Goal: Task Accomplishment & Management: Use online tool/utility

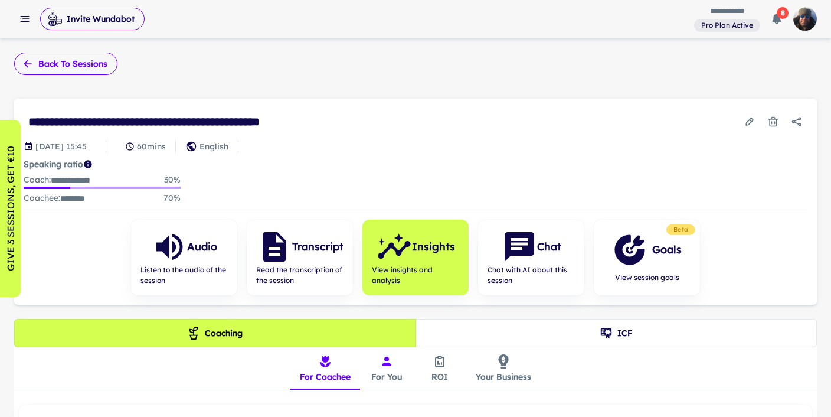
click at [36, 65] on button "Back to sessions" at bounding box center [65, 64] width 103 height 22
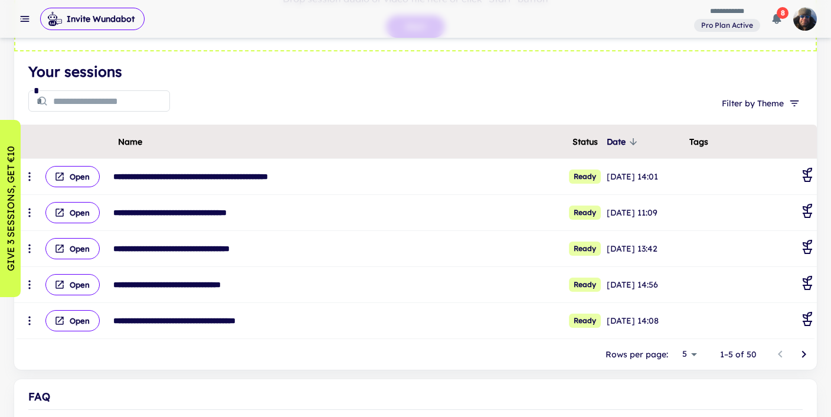
scroll to position [117, 0]
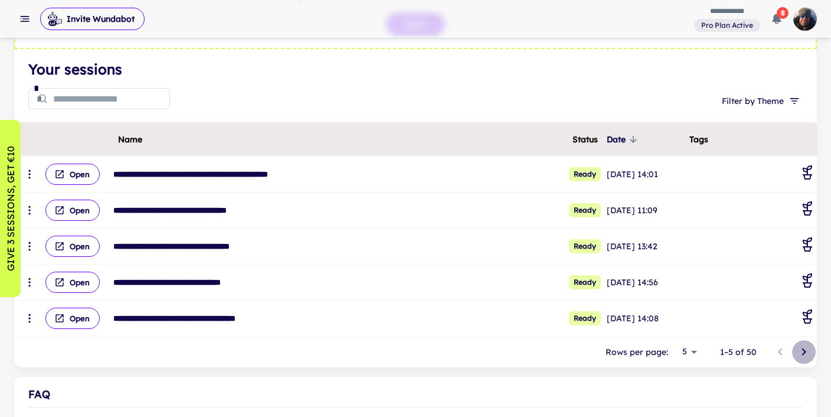
click at [804, 347] on icon "Go to next page" at bounding box center [804, 352] width 14 height 14
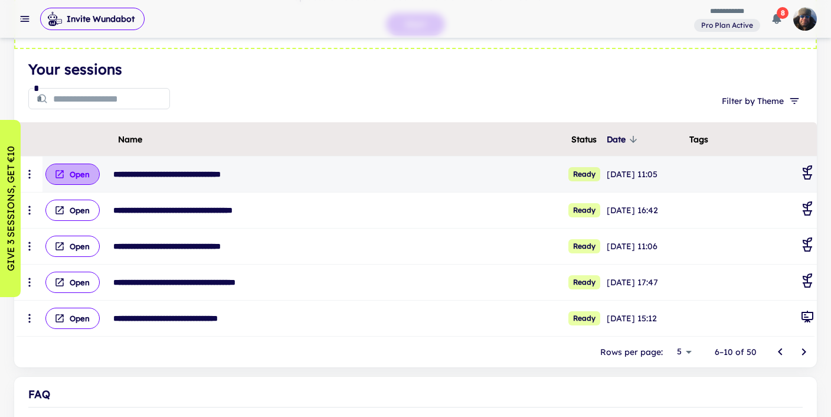
click at [79, 175] on button "Open" at bounding box center [72, 174] width 54 height 21
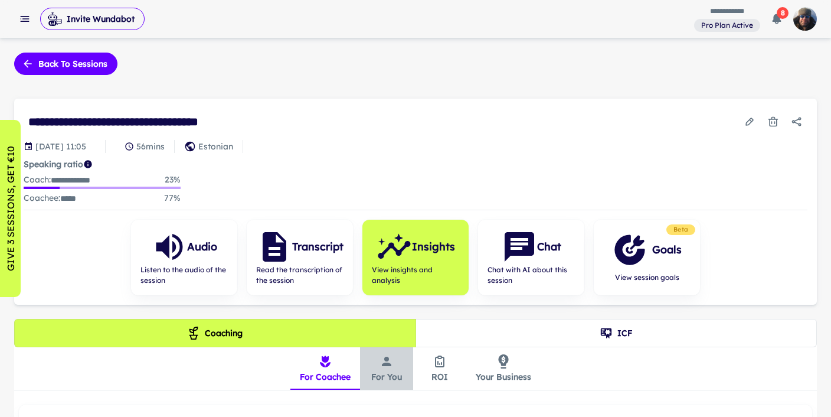
click at [398, 373] on button "For You" at bounding box center [386, 368] width 53 height 43
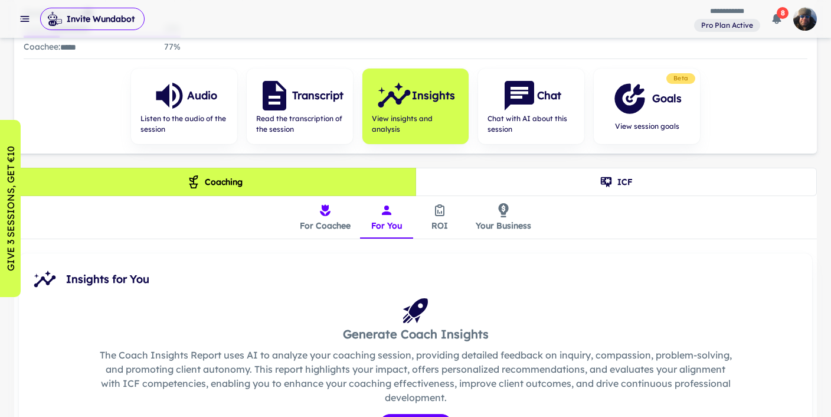
scroll to position [246, 0]
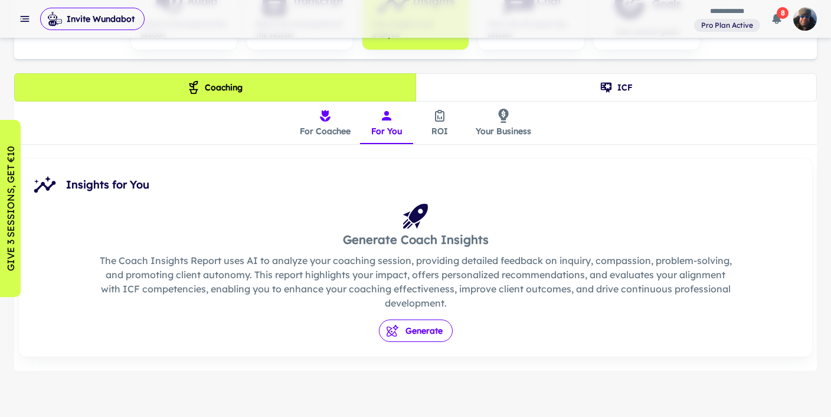
click at [413, 331] on button "Generate" at bounding box center [416, 330] width 74 height 22
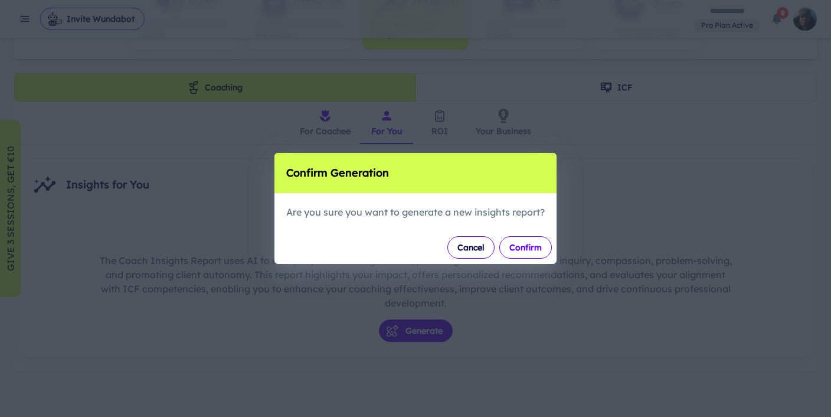
click at [531, 249] on button "Confirm" at bounding box center [526, 247] width 53 height 22
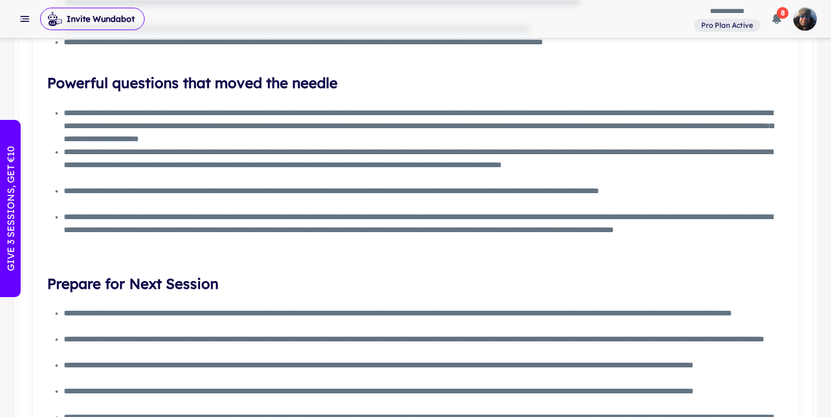
scroll to position [1363, 0]
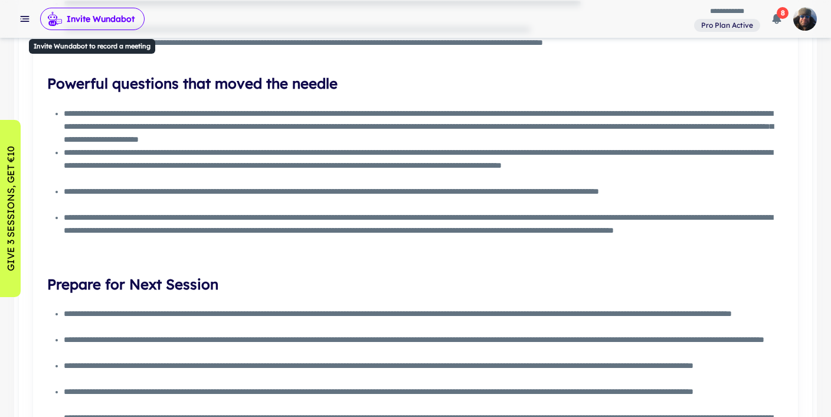
click at [94, 15] on button "Invite Wundabot" at bounding box center [92, 19] width 105 height 22
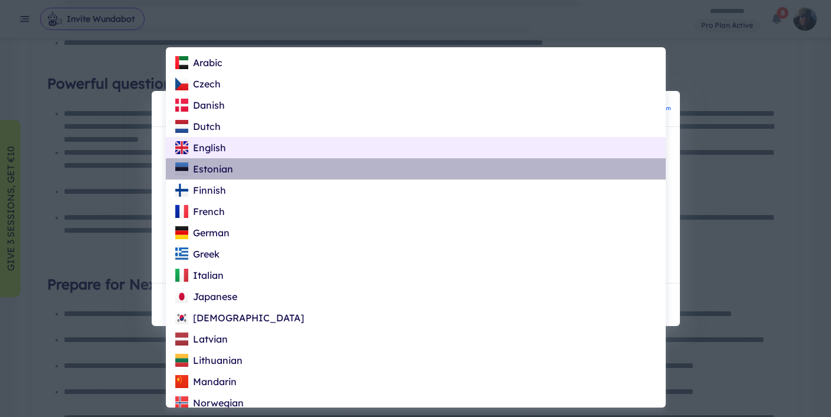
click at [213, 167] on div "Estonian" at bounding box center [204, 169] width 58 height 14
type input "**"
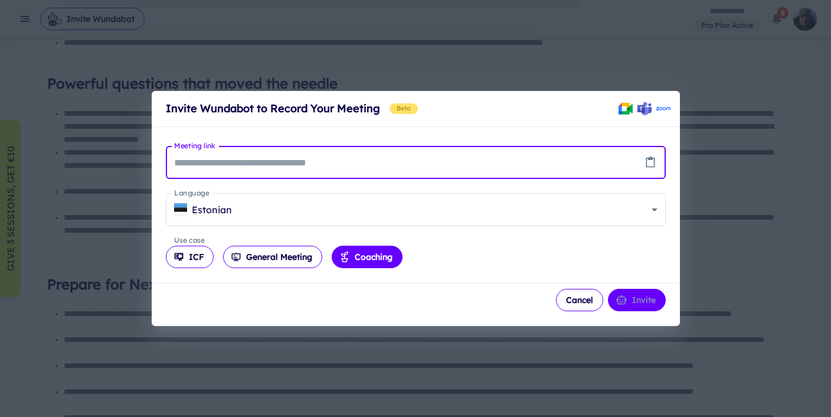
click at [184, 159] on input "Meeting link" at bounding box center [401, 162] width 471 height 33
paste input "**********"
type input "**********"
click at [635, 297] on button "Invite" at bounding box center [637, 300] width 58 height 22
